Goal: Task Accomplishment & Management: Manage account settings

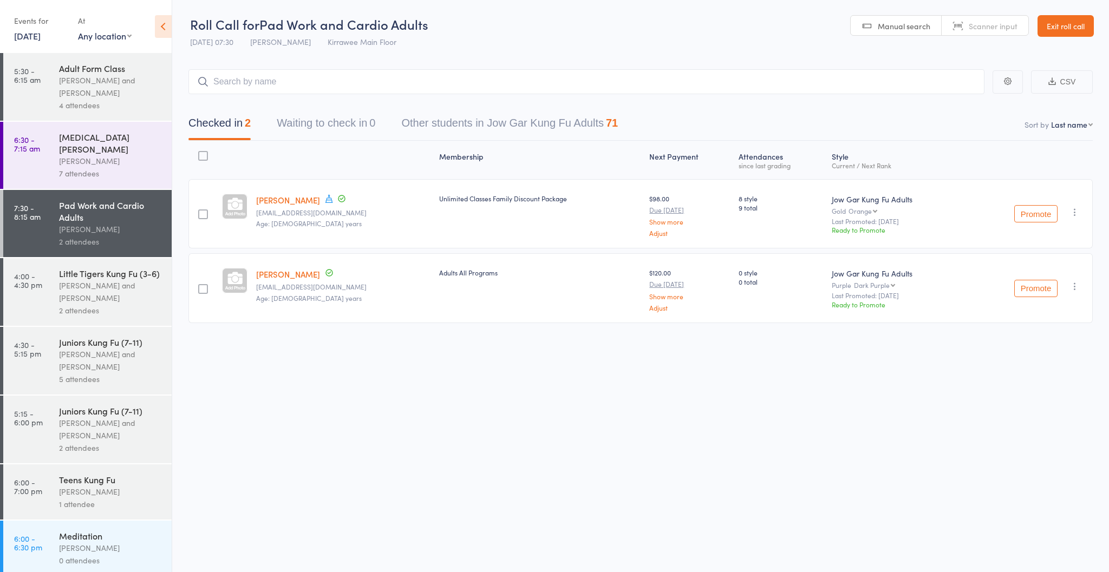
click at [37, 34] on link "12 Sep, 2025" at bounding box center [27, 36] width 27 height 12
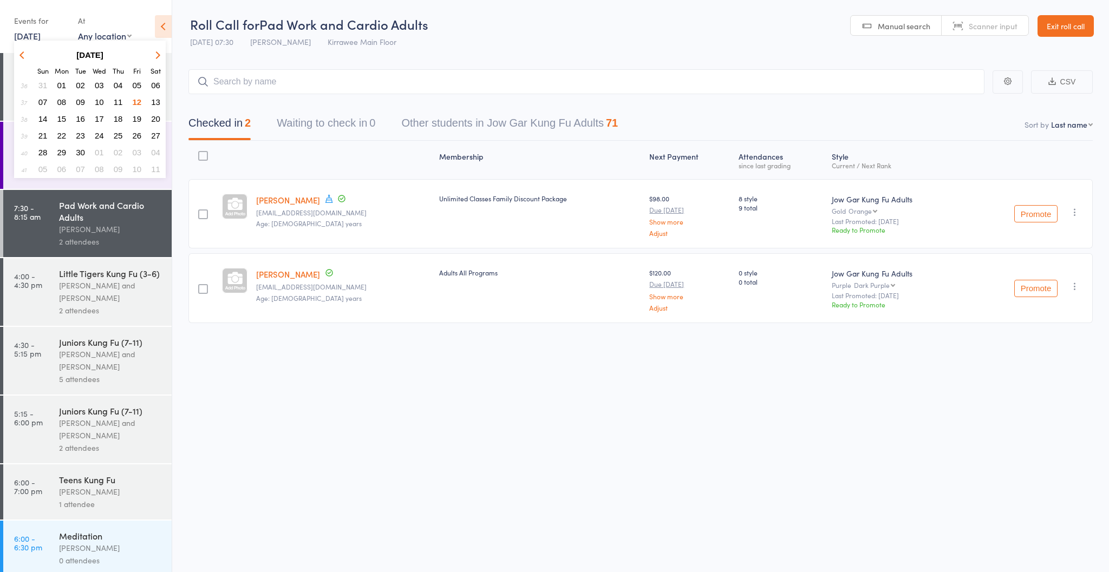
click at [96, 100] on span "10" at bounding box center [99, 101] width 9 height 9
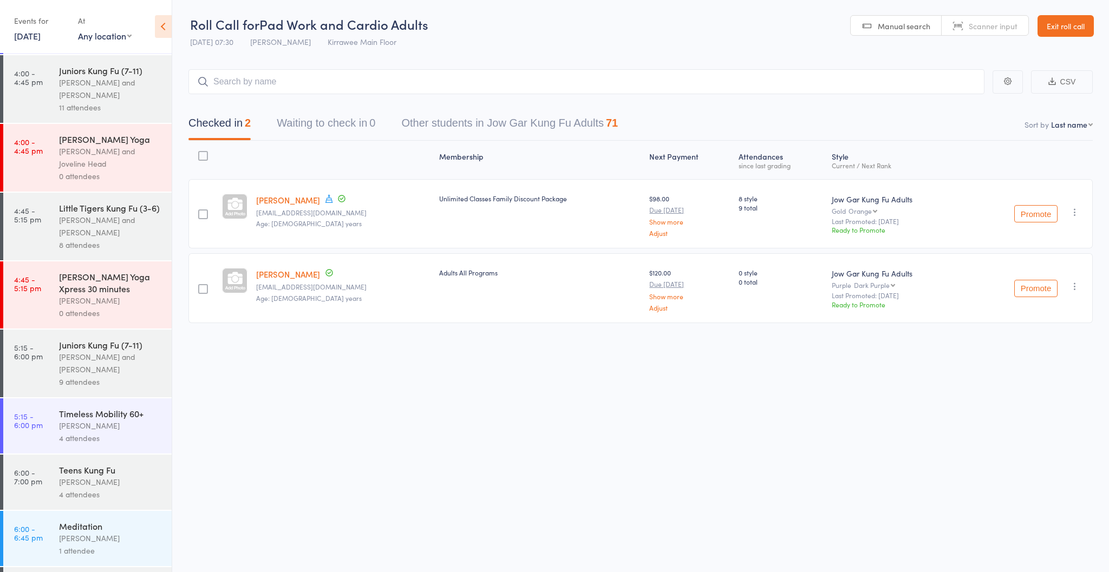
click at [97, 432] on div "Timeless Mobility 60+ Nathan Head 4 attendees" at bounding box center [115, 425] width 113 height 55
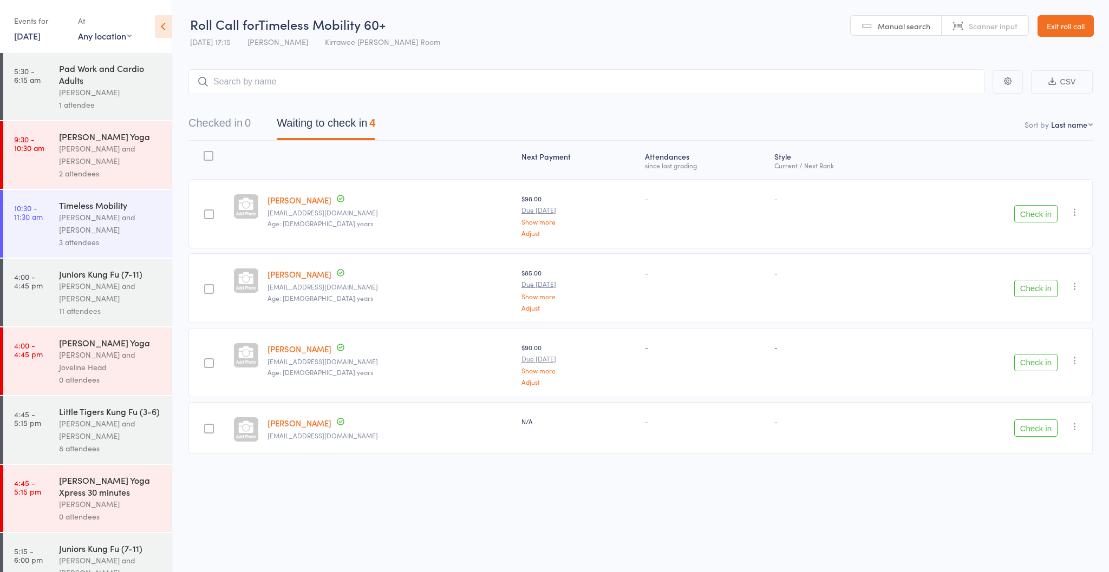
click at [306, 421] on link "[PERSON_NAME]" at bounding box center [299, 422] width 64 height 11
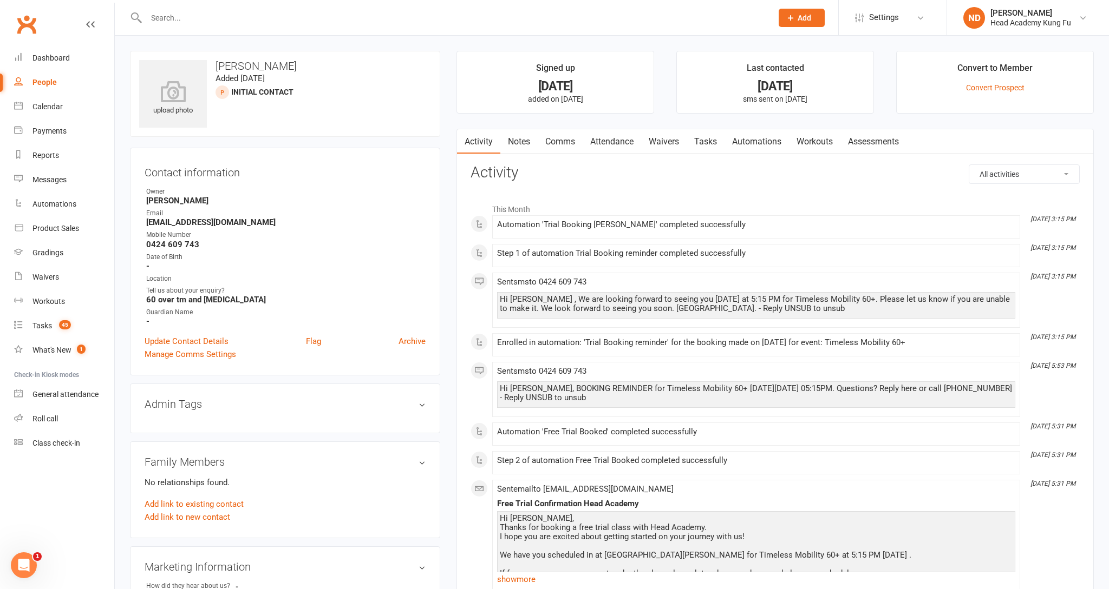
click at [717, 139] on link "Tasks" at bounding box center [705, 141] width 38 height 25
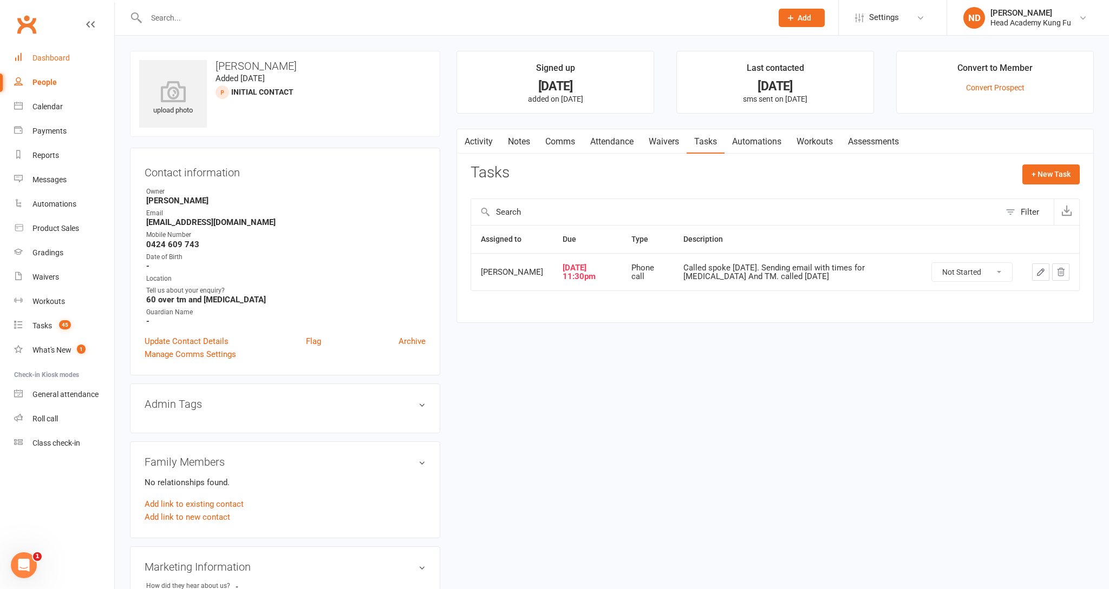
click at [53, 54] on div "Dashboard" at bounding box center [50, 58] width 37 height 9
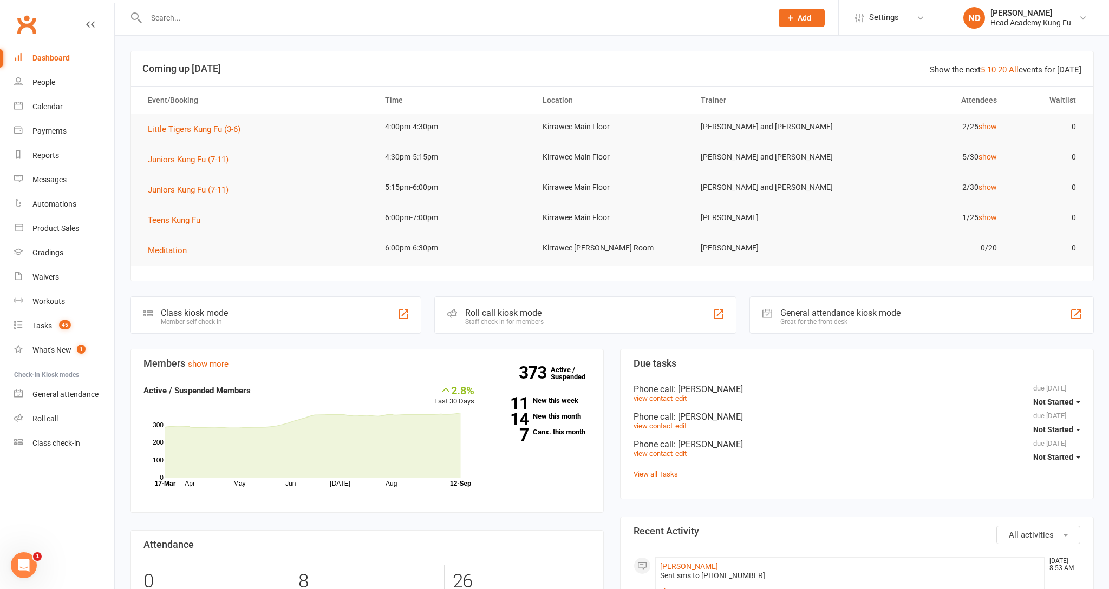
click at [50, 178] on div "Messages" at bounding box center [49, 179] width 34 height 9
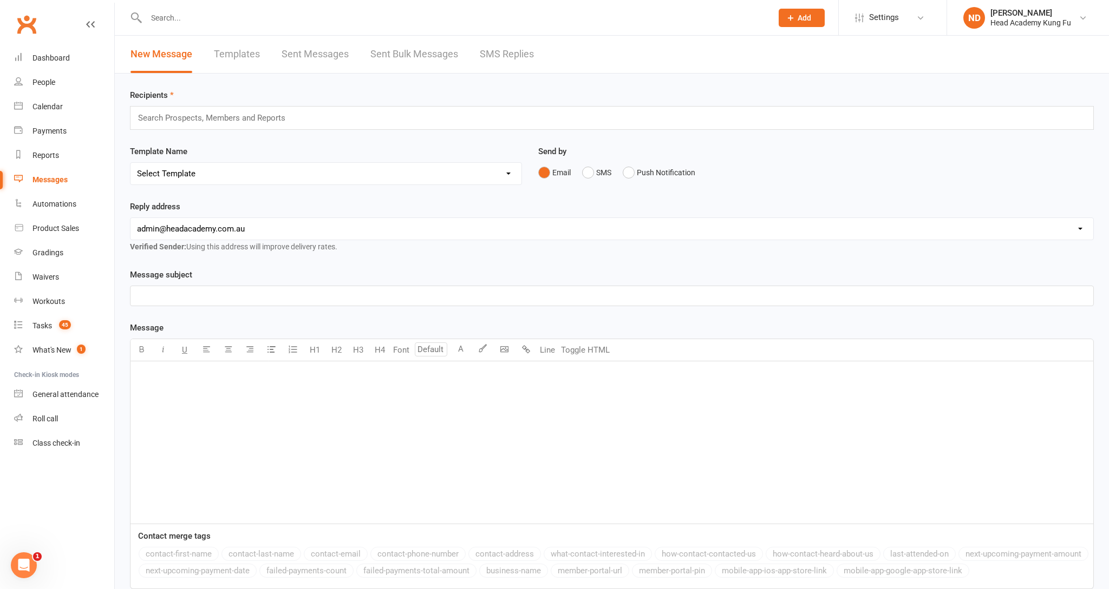
click at [497, 57] on link "SMS Replies" at bounding box center [507, 54] width 54 height 37
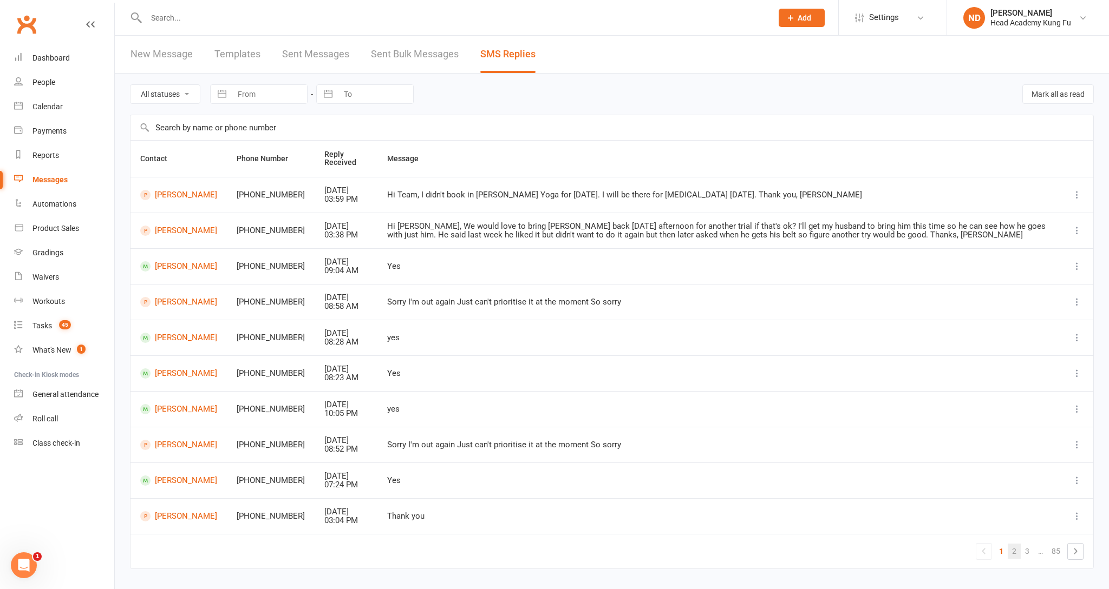
click at [1017, 551] on link "2" at bounding box center [1013, 551] width 13 height 15
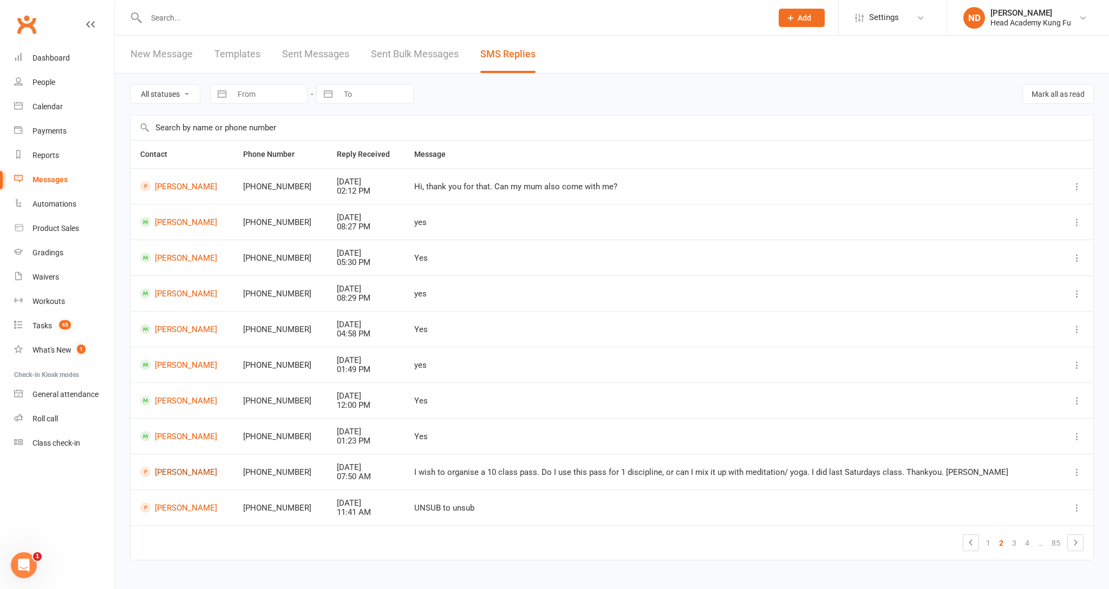
click at [176, 469] on link "[PERSON_NAME]" at bounding box center [181, 472] width 83 height 10
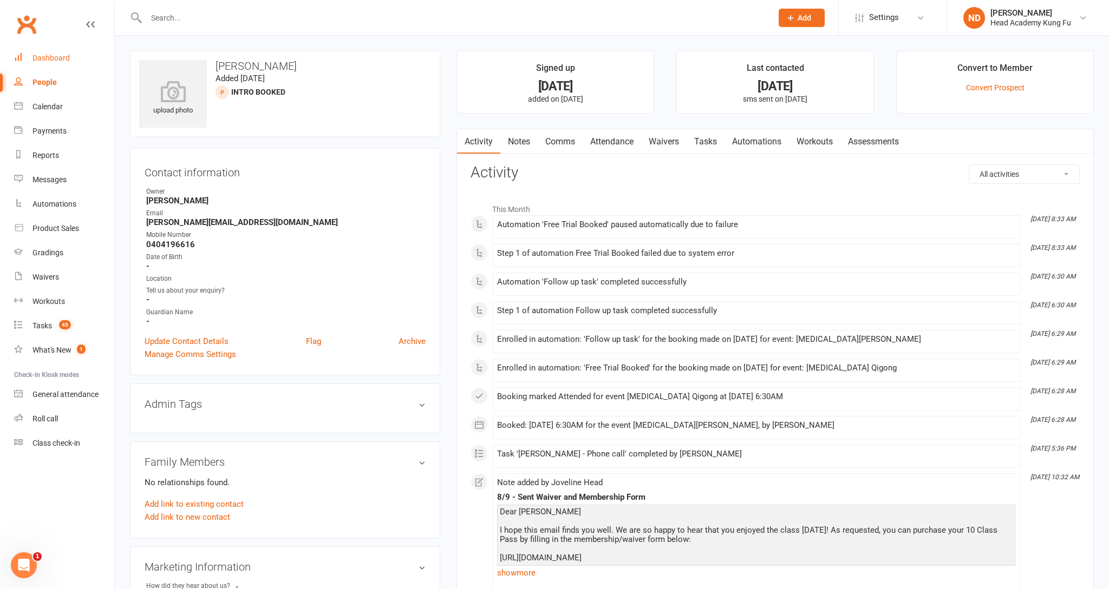
click at [50, 54] on div "Dashboard" at bounding box center [50, 58] width 37 height 9
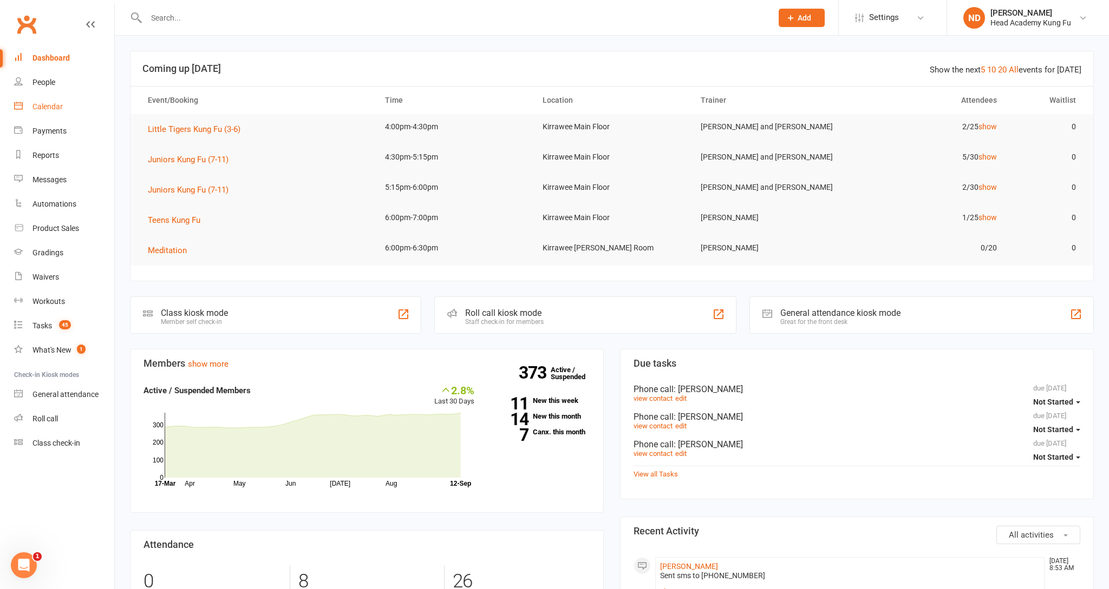
click at [53, 102] on div "Calendar" at bounding box center [47, 106] width 30 height 9
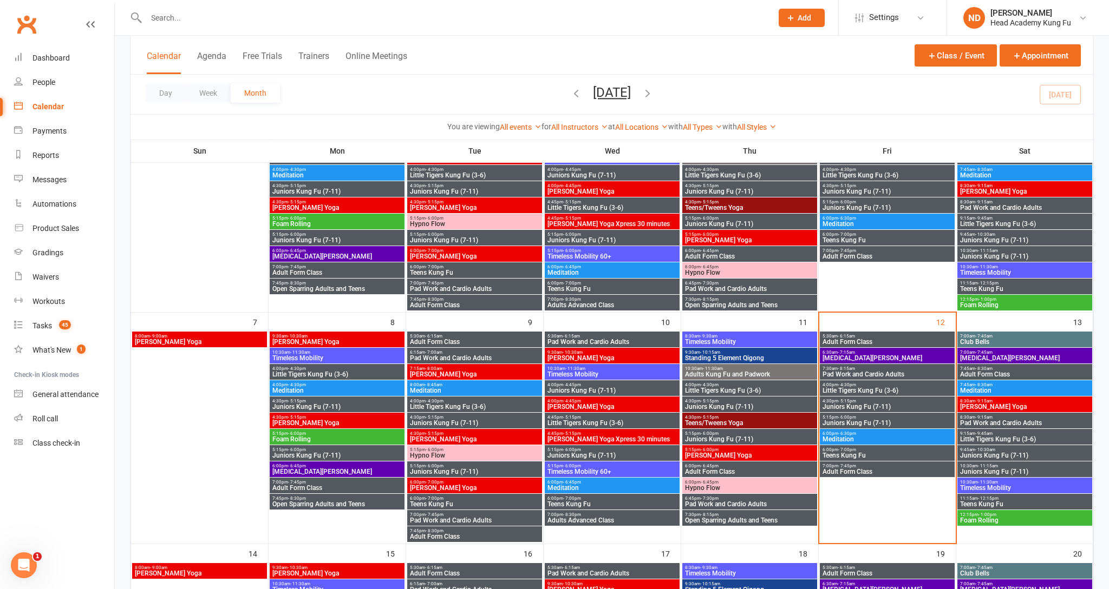
scroll to position [135, 0]
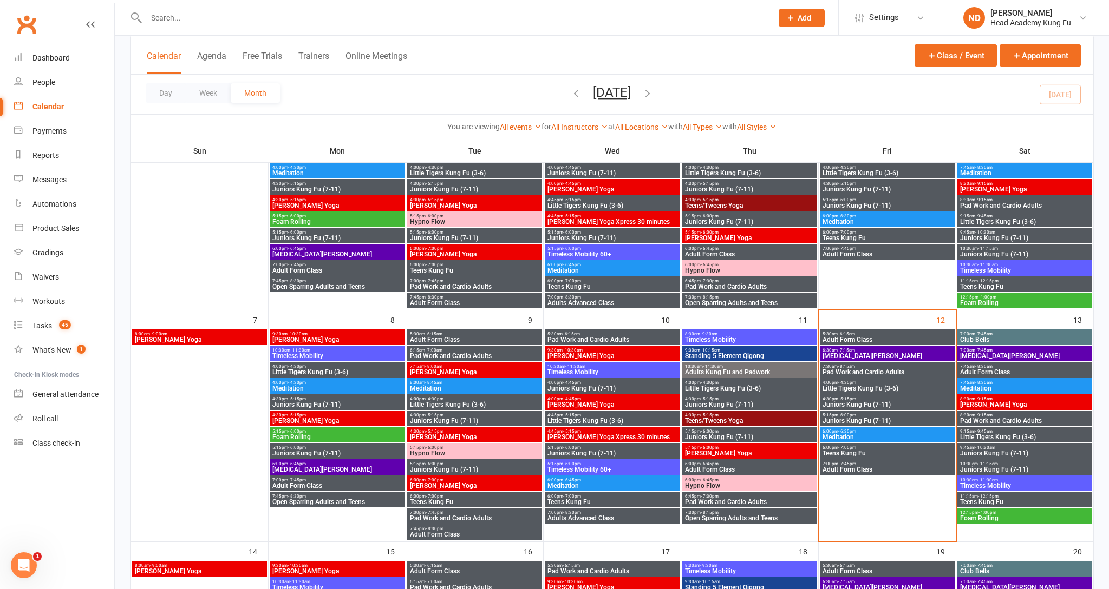
click at [855, 354] on span "[MEDICAL_DATA][PERSON_NAME]" at bounding box center [887, 356] width 130 height 6
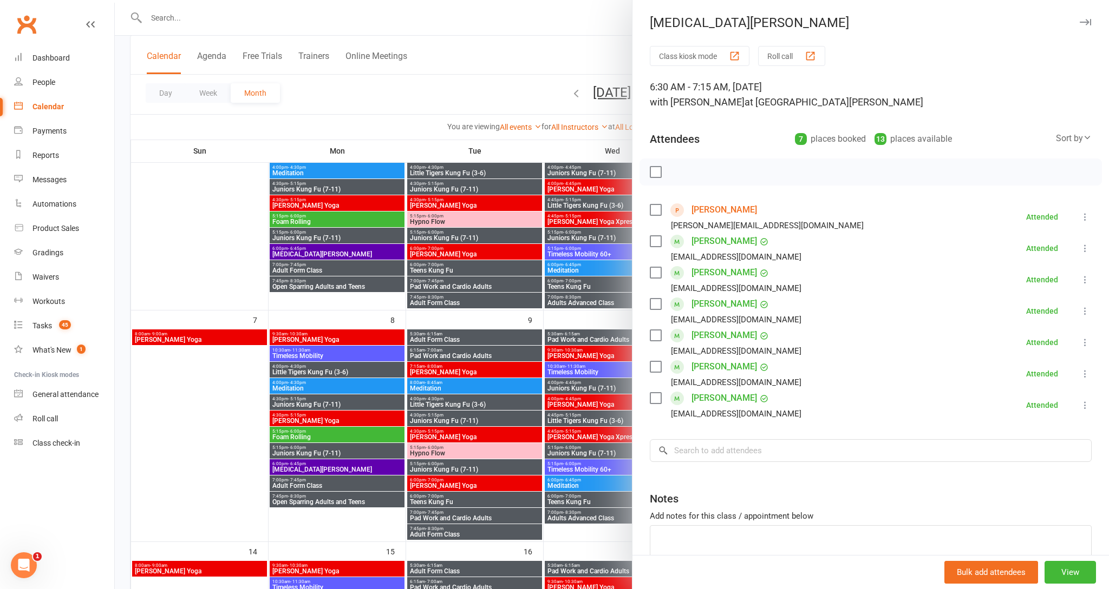
drag, startPoint x: 1093, startPoint y: 218, endPoint x: 1087, endPoint y: 219, distance: 6.1
click at [1092, 218] on div "Class kiosk mode Roll call 6:30 AM - 7:15 AM, [DATE] with [PERSON_NAME] at Kirr…" at bounding box center [870, 330] width 476 height 569
click at [1086, 219] on icon at bounding box center [1084, 217] width 11 height 11
click at [1034, 306] on link "Undo check-in" at bounding box center [1037, 303] width 107 height 22
click at [1083, 218] on icon at bounding box center [1084, 217] width 11 height 11
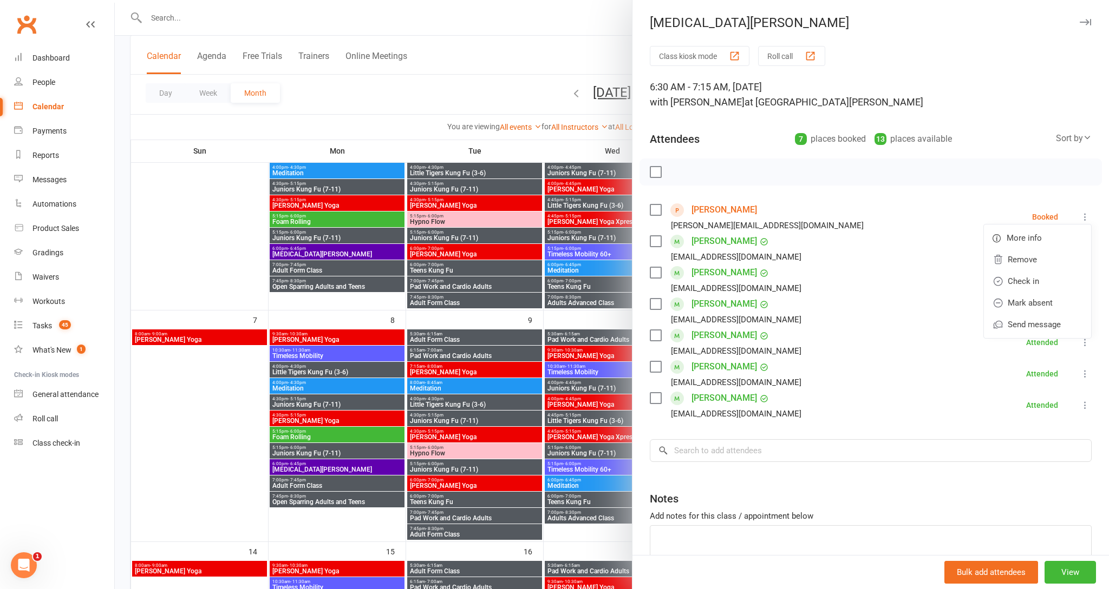
click at [1085, 21] on icon "button" at bounding box center [1084, 22] width 11 height 6
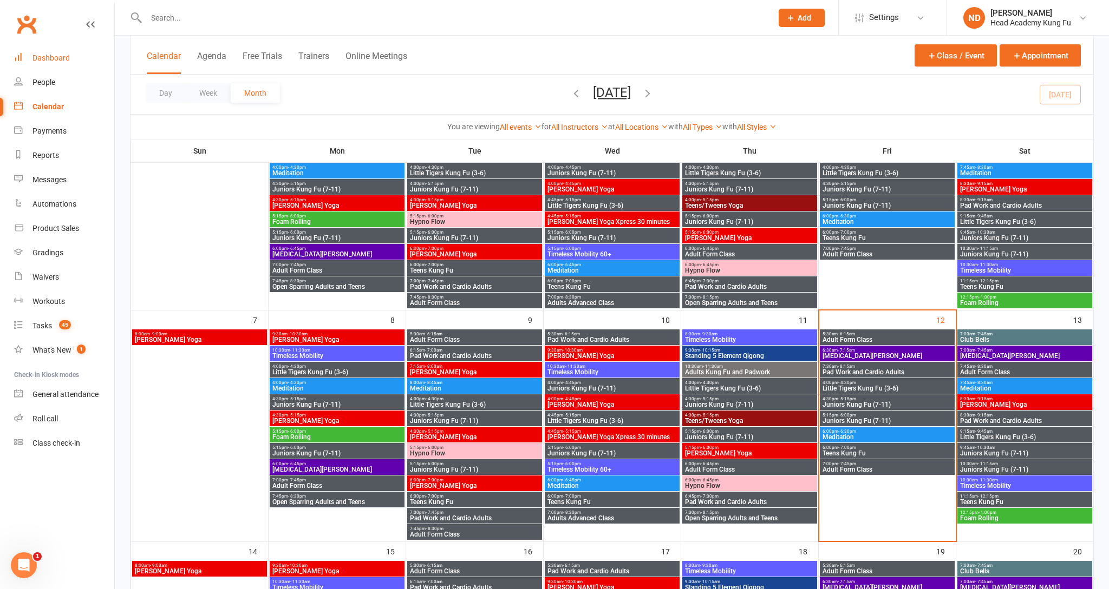
click at [50, 55] on div "Dashboard" at bounding box center [50, 58] width 37 height 9
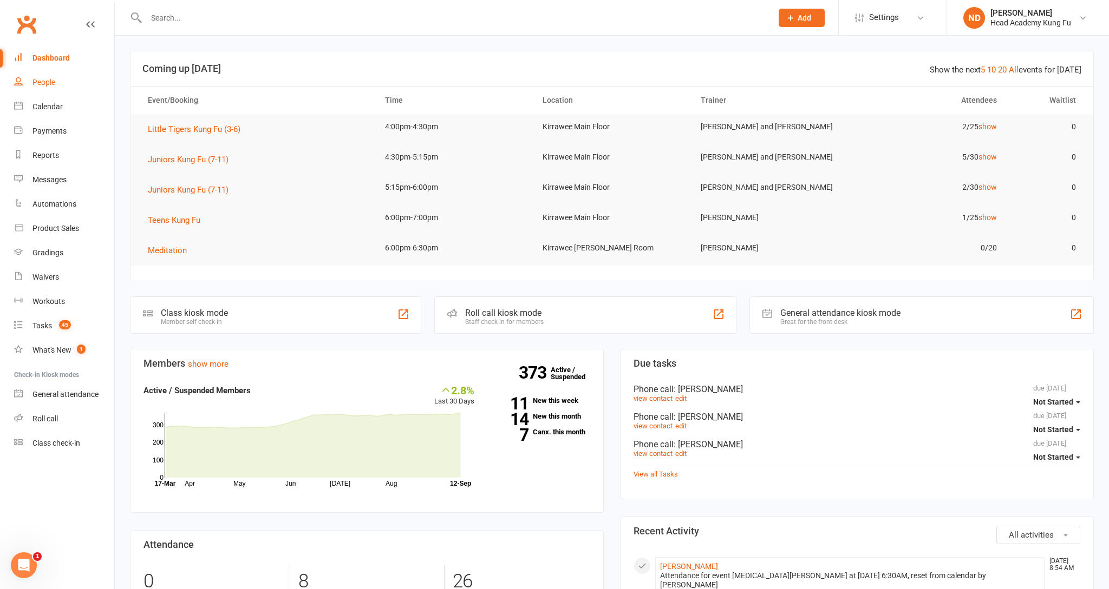
click at [49, 74] on link "People" at bounding box center [64, 82] width 100 height 24
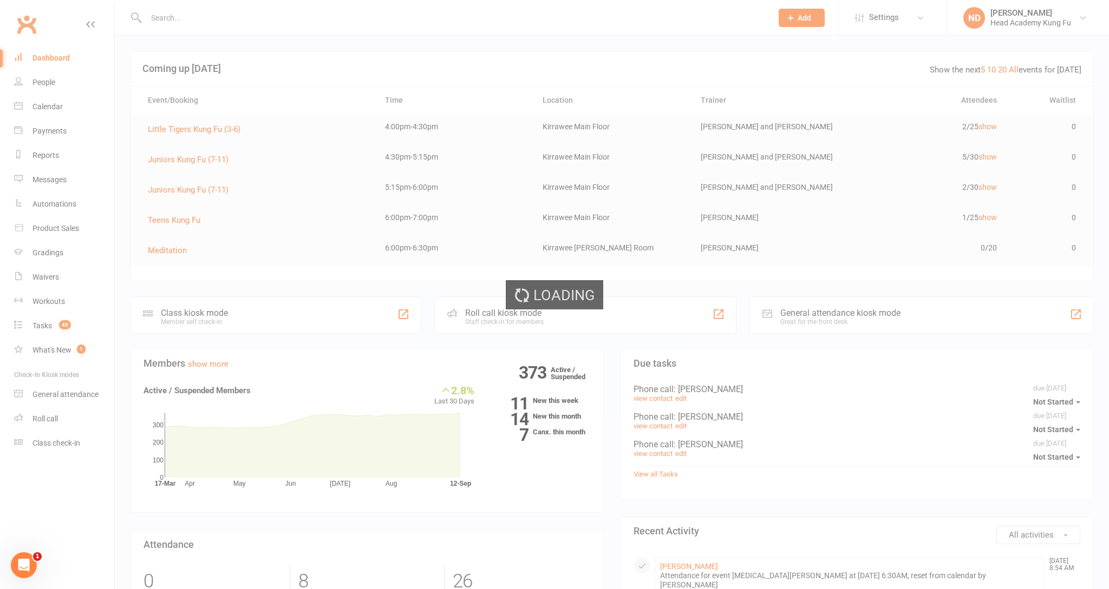
select select "100"
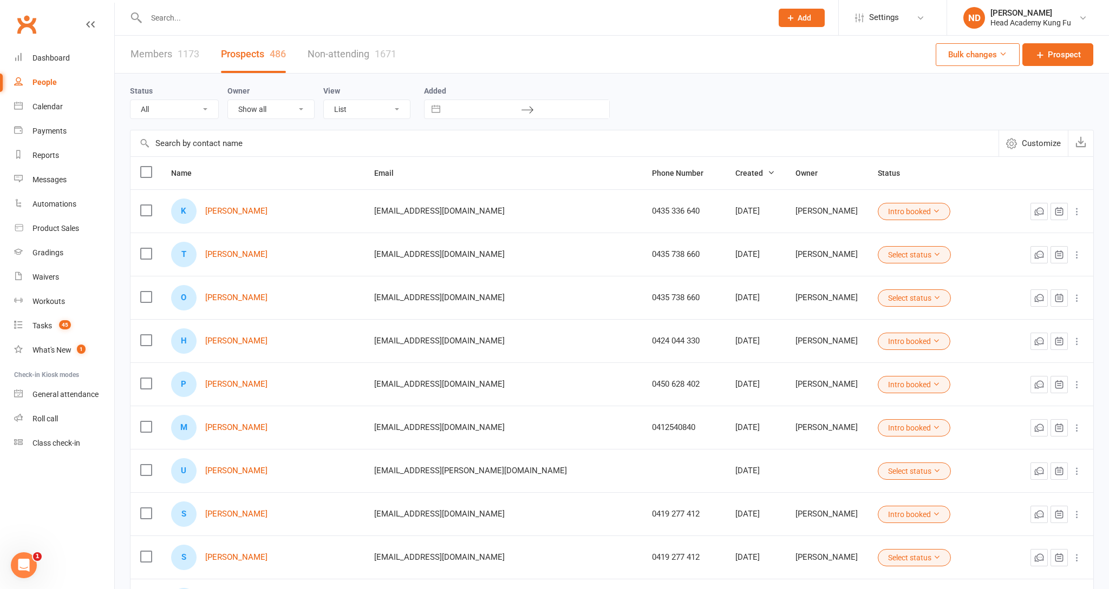
drag, startPoint x: 60, startPoint y: 50, endPoint x: 86, endPoint y: 86, distance: 43.9
click at [397, 29] on div at bounding box center [447, 17] width 634 height 35
click at [42, 56] on div "Dashboard" at bounding box center [50, 58] width 37 height 9
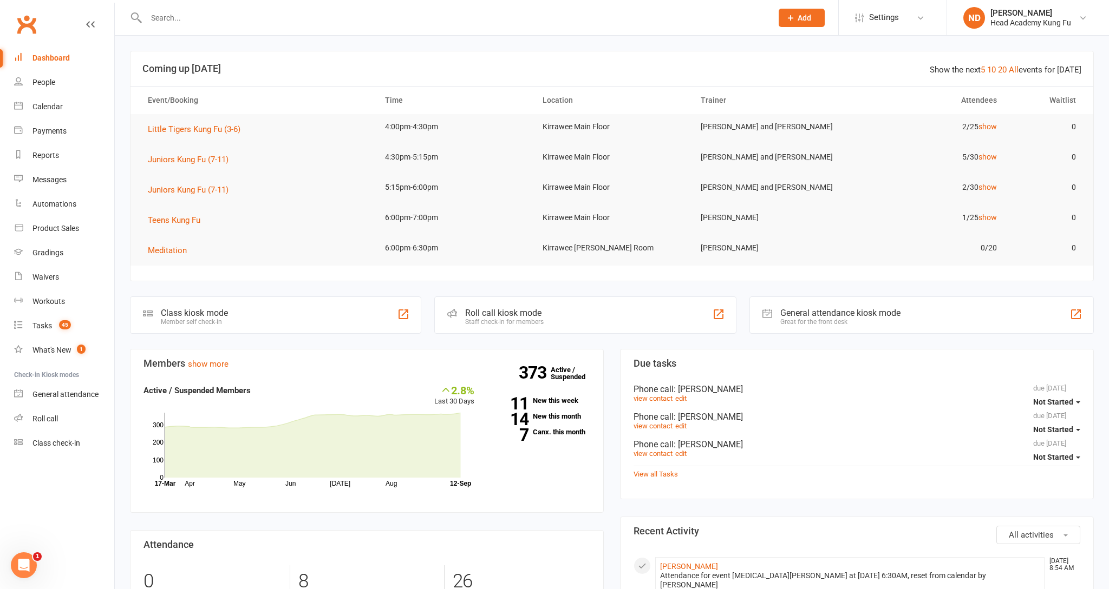
click at [51, 54] on div "Dashboard" at bounding box center [50, 58] width 37 height 9
click at [185, 22] on input "text" at bounding box center [454, 17] width 622 height 15
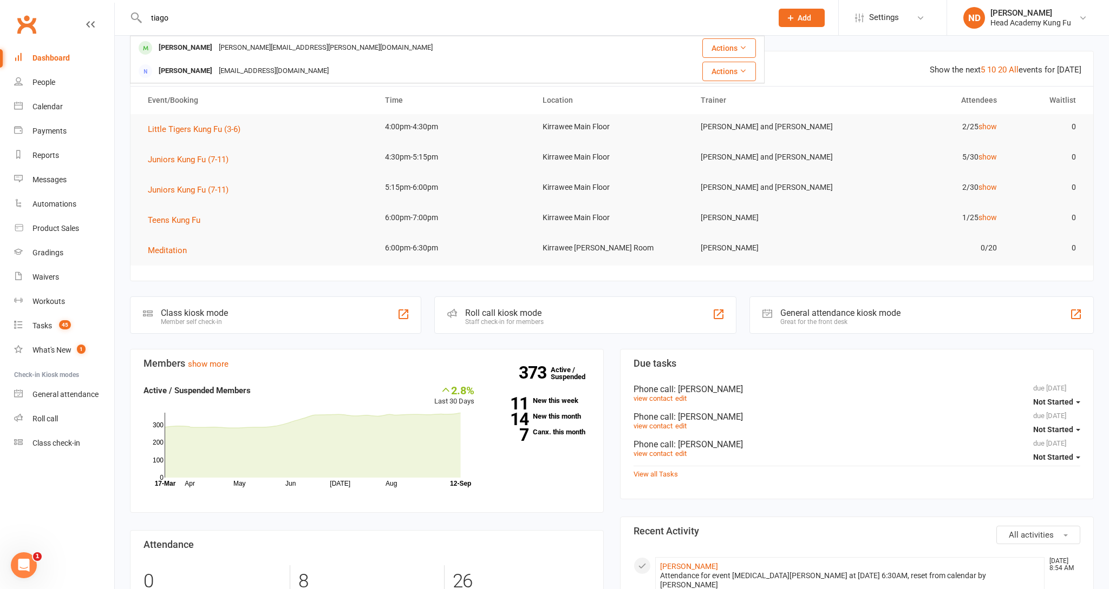
type input "Tiago"
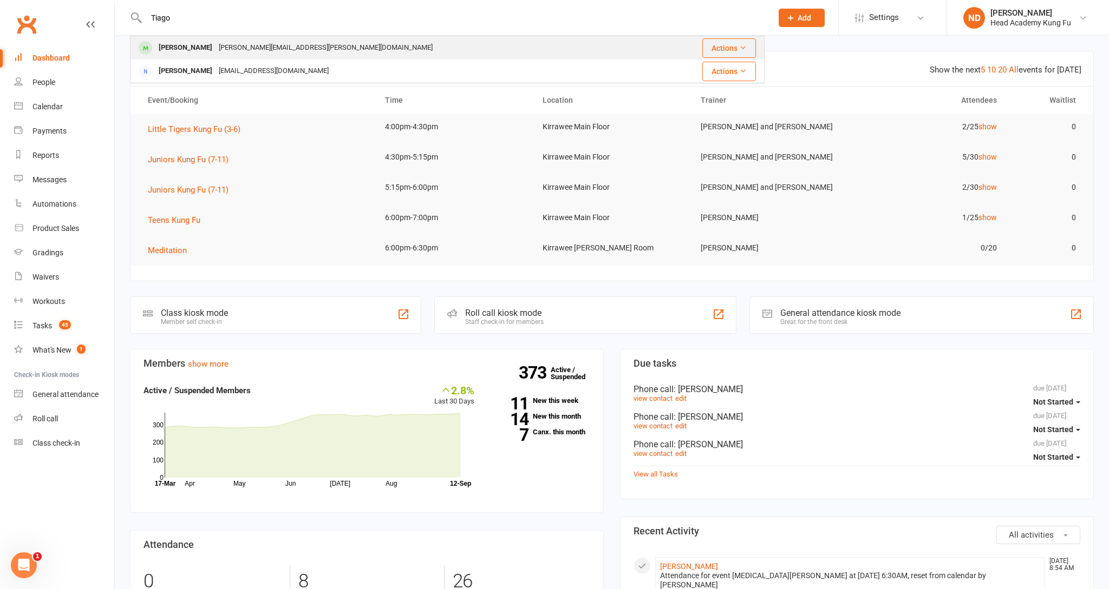
drag, startPoint x: 163, startPoint y: 35, endPoint x: 199, endPoint y: 45, distance: 37.0
click at [199, 45] on div "[PERSON_NAME]" at bounding box center [185, 48] width 60 height 16
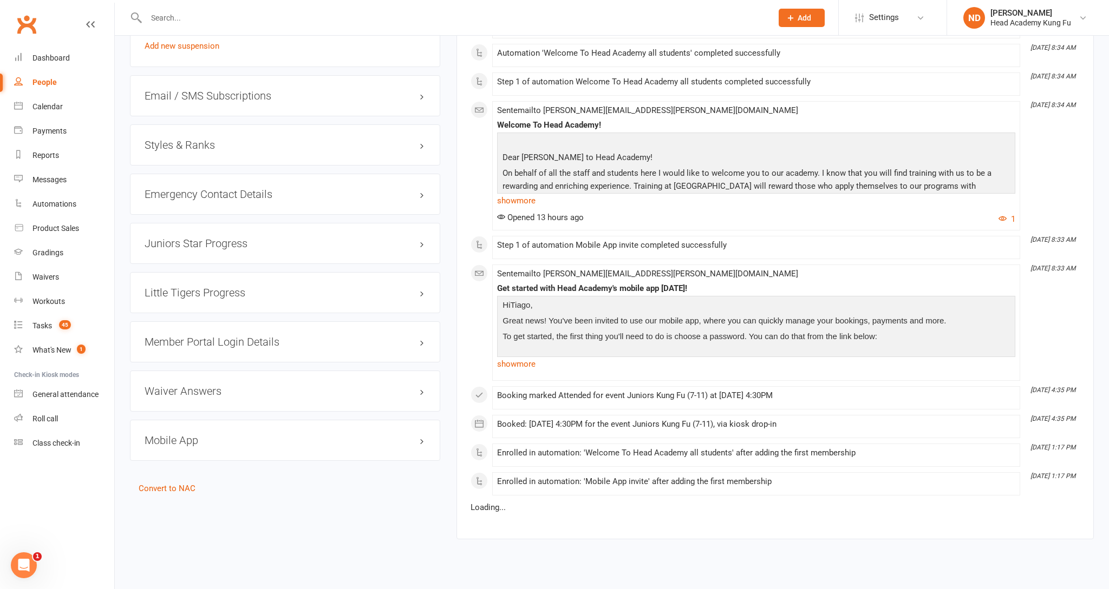
scroll to position [876, 0]
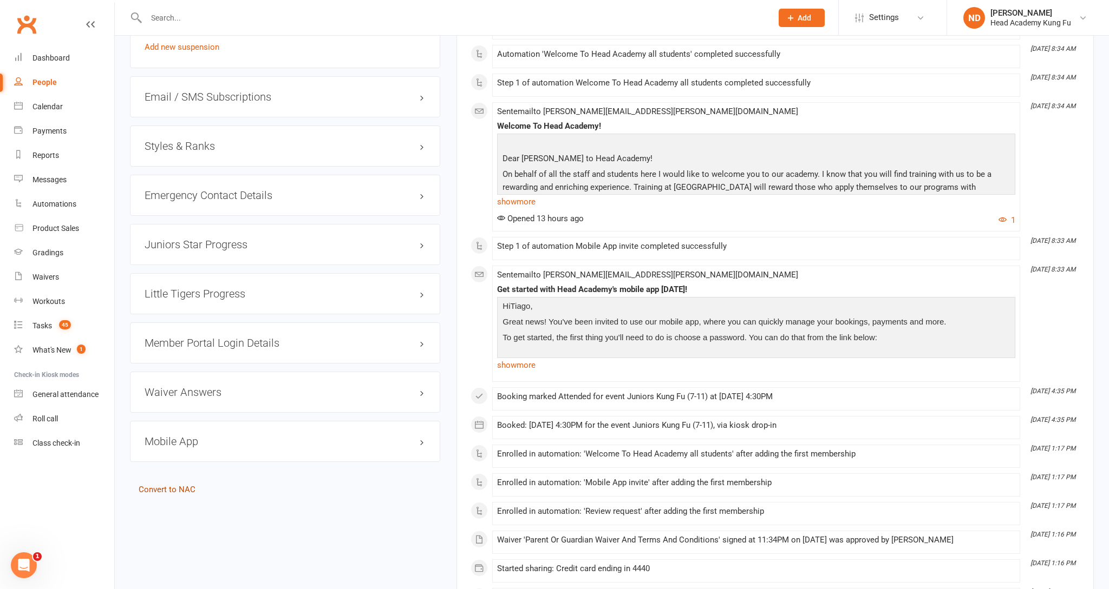
click at [170, 485] on link "Convert to NAC" at bounding box center [167, 490] width 57 height 10
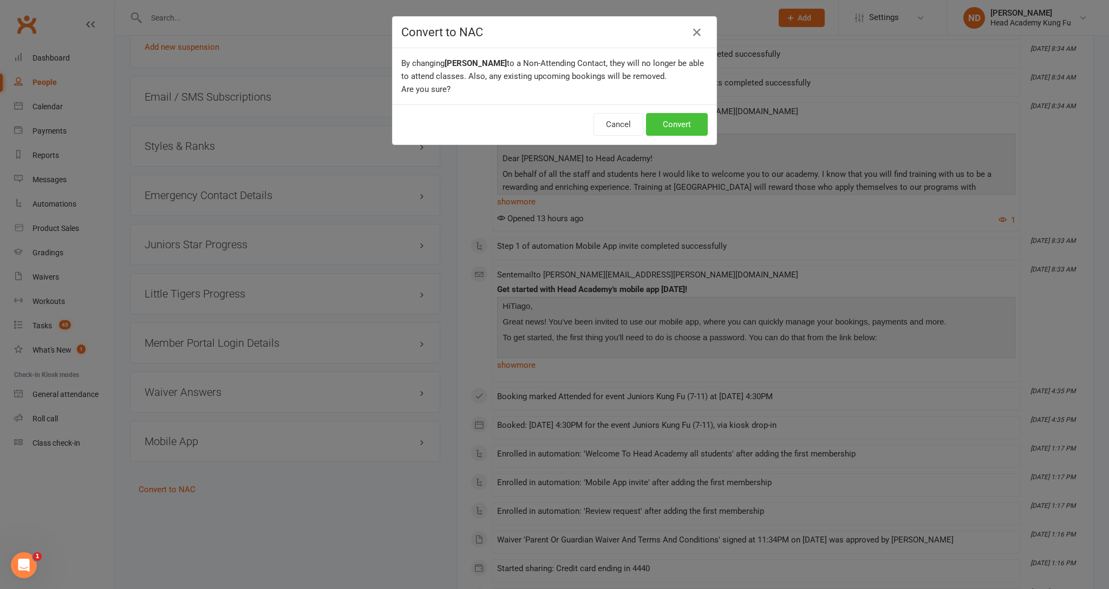
click at [684, 126] on button "Convert" at bounding box center [677, 124] width 62 height 23
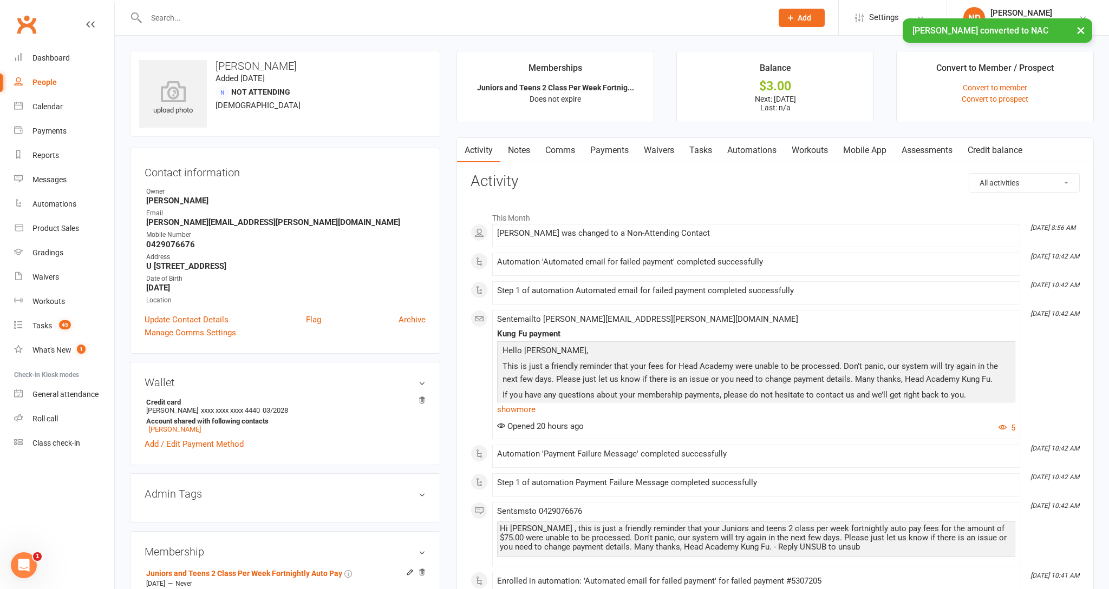
click at [866, 153] on link "Mobile App" at bounding box center [864, 150] width 58 height 25
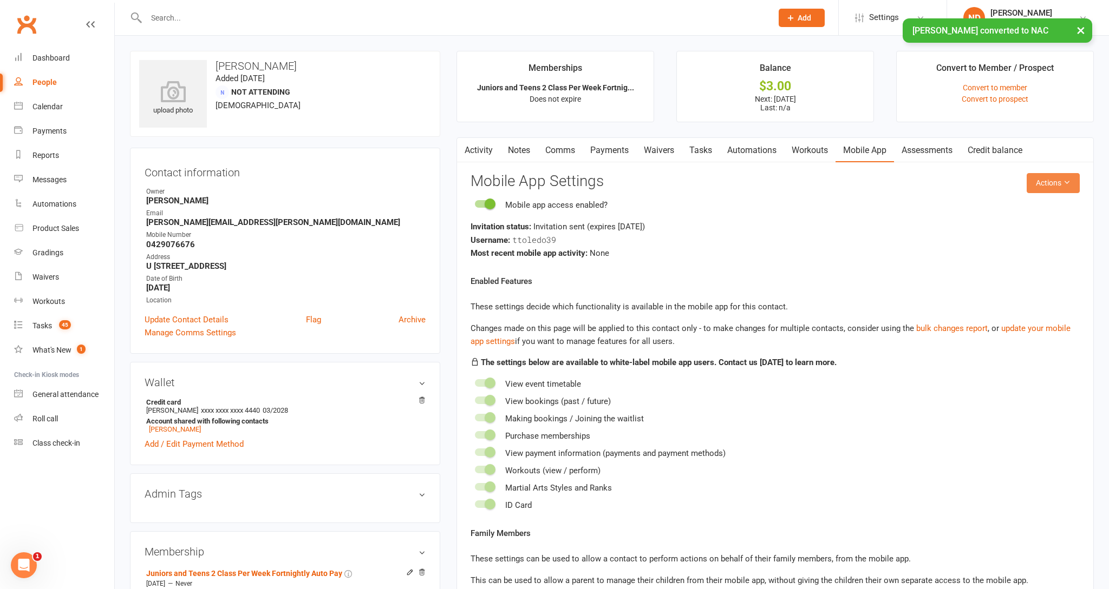
click at [1047, 193] on button "Actions" at bounding box center [1052, 182] width 53 height 19
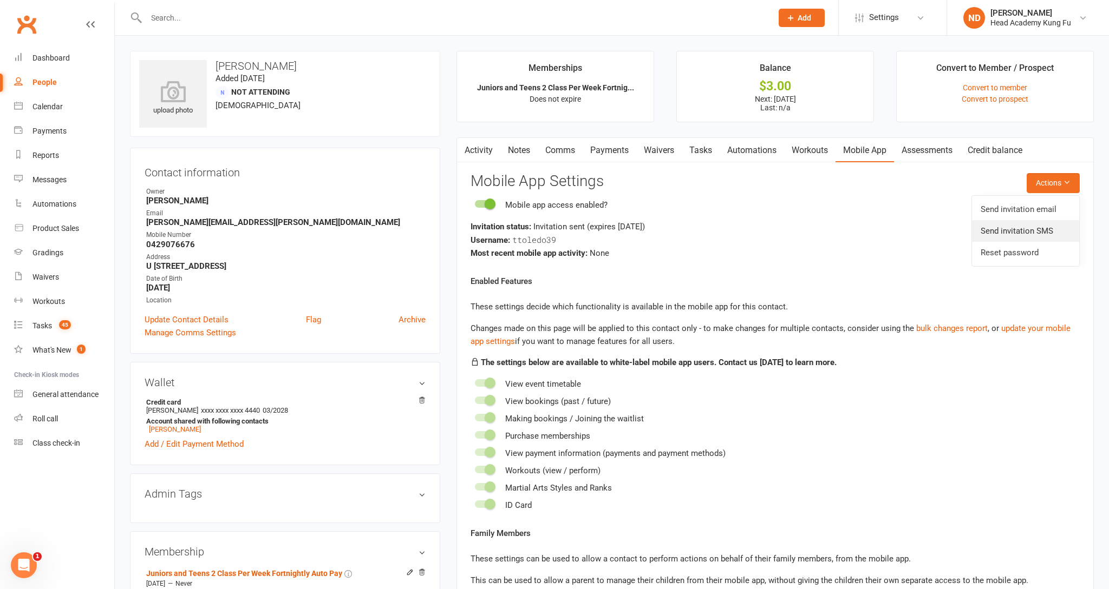
click at [1012, 232] on link "Send invitation SMS" at bounding box center [1025, 231] width 107 height 22
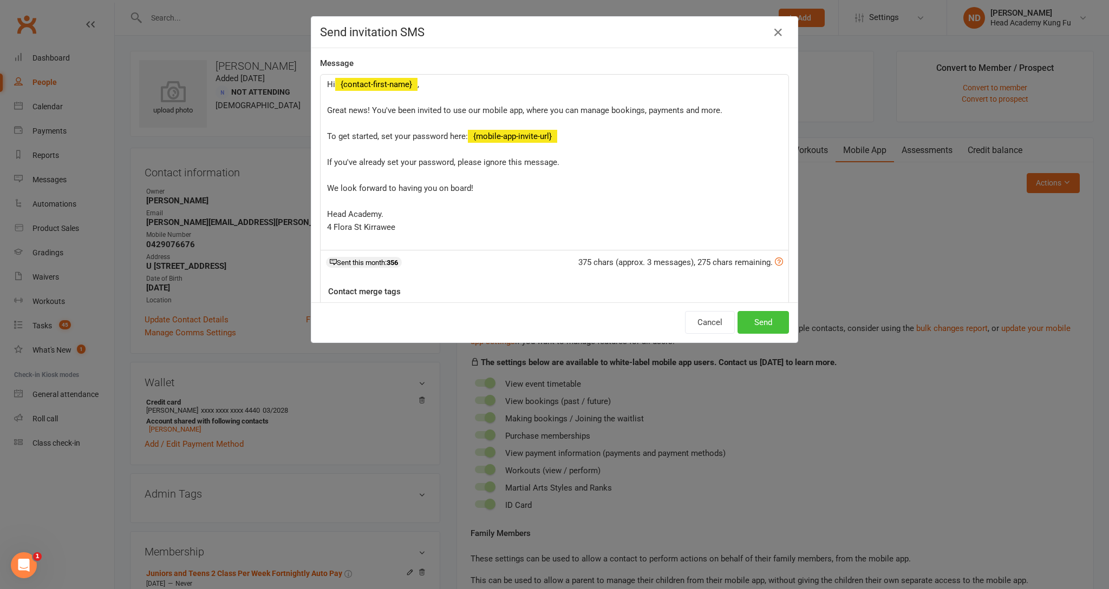
click at [760, 327] on button "Send" at bounding box center [762, 322] width 51 height 23
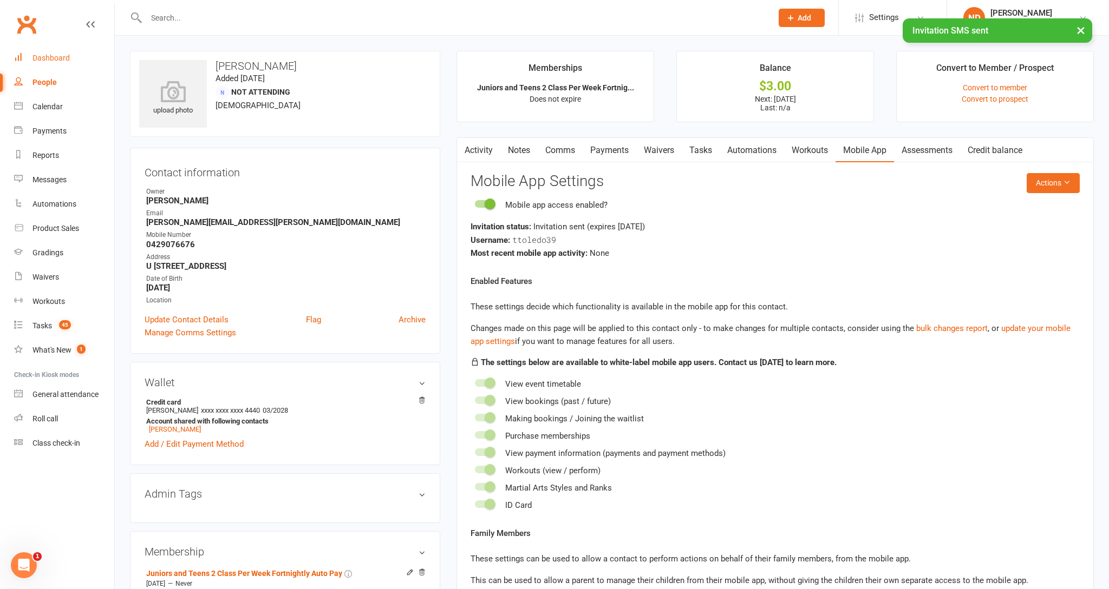
click at [50, 58] on div "Dashboard" at bounding box center [50, 58] width 37 height 9
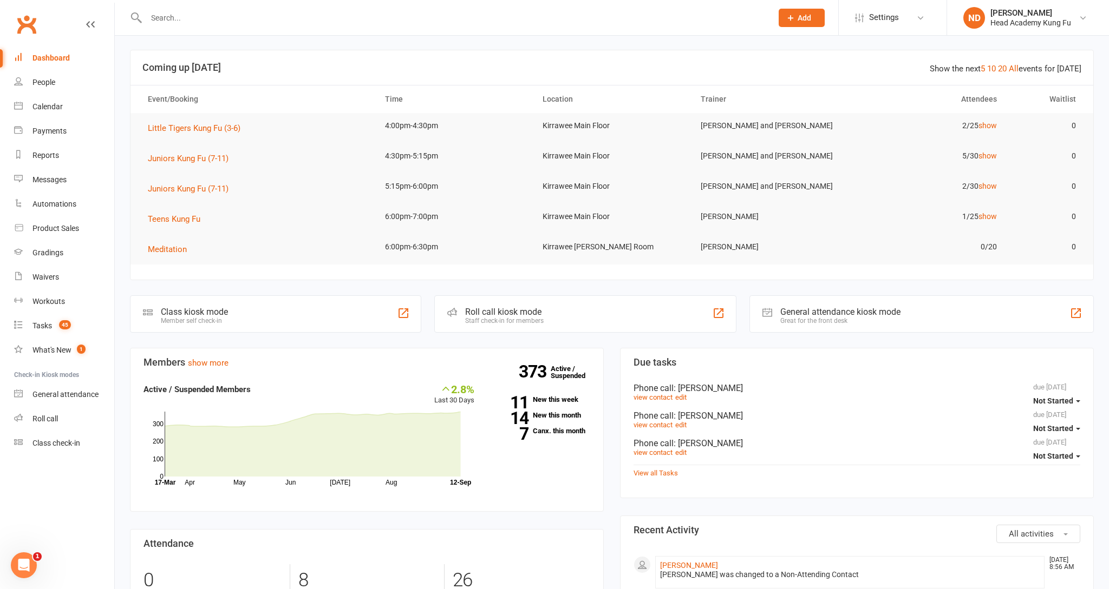
scroll to position [1, 0]
click at [56, 58] on div "Dashboard" at bounding box center [50, 58] width 37 height 9
click at [58, 61] on div "Dashboard" at bounding box center [50, 58] width 37 height 9
click at [61, 57] on div "Dashboard" at bounding box center [50, 58] width 37 height 9
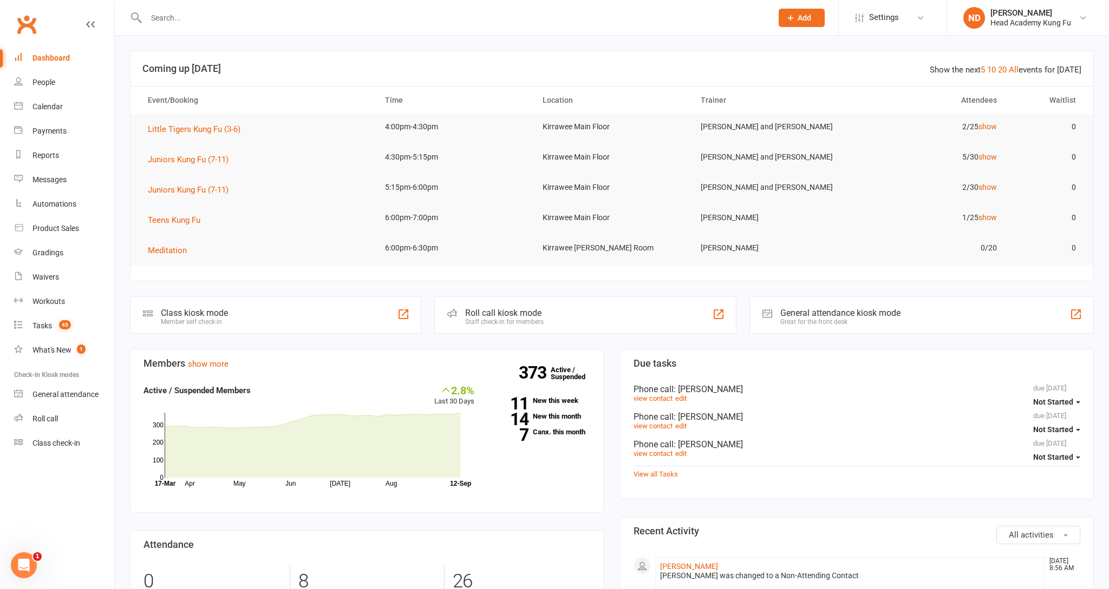
click at [47, 55] on div "Dashboard" at bounding box center [50, 58] width 37 height 9
